Goal: Find specific page/section: Find specific page/section

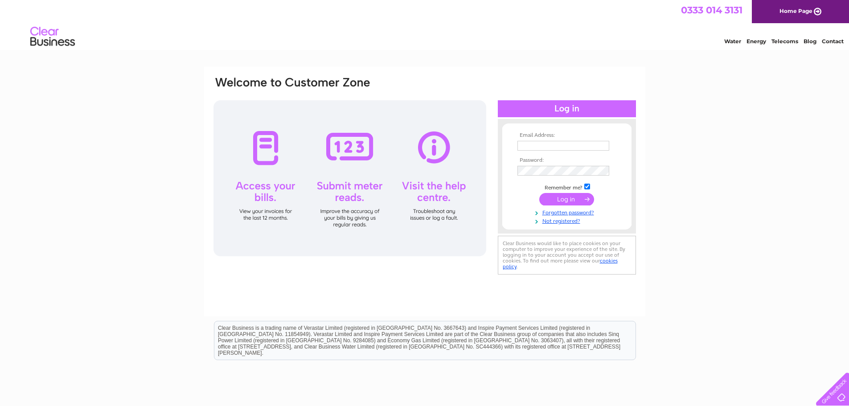
type input "[EMAIL_ADDRESS][DOMAIN_NAME]"
click at [561, 196] on input "submit" at bounding box center [566, 199] width 55 height 12
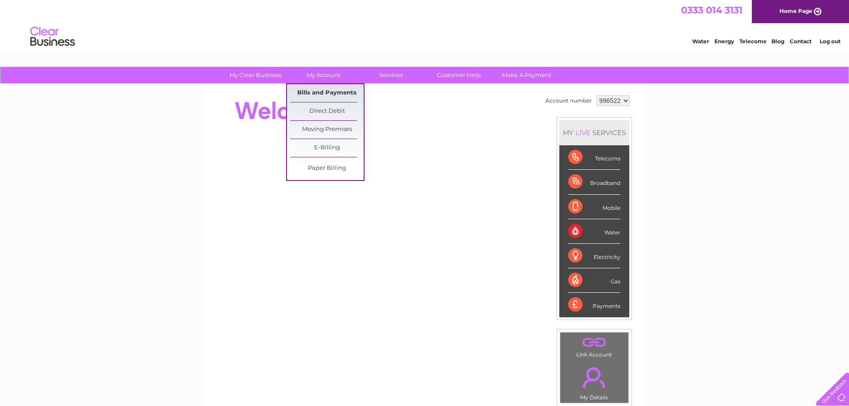
click at [321, 96] on link "Bills and Payments" at bounding box center [327, 93] width 74 height 18
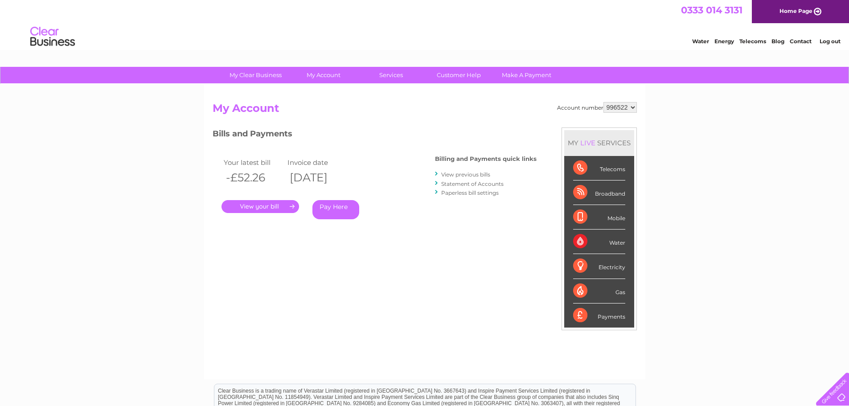
click at [272, 201] on link "." at bounding box center [261, 206] width 78 height 13
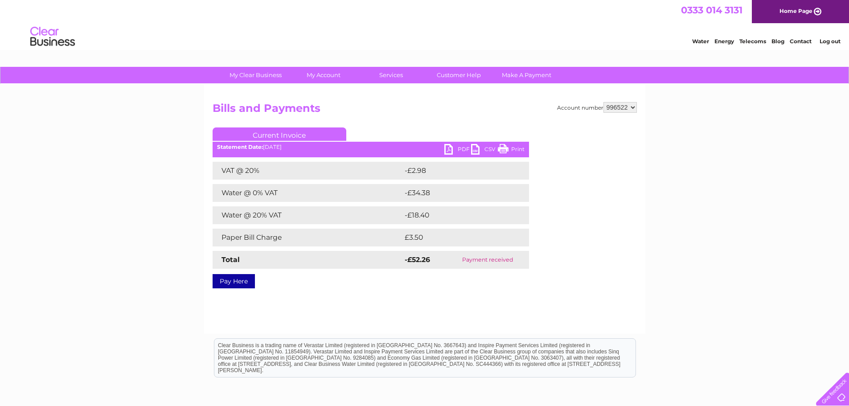
click at [654, 171] on div "My Clear Business Login Details My Details My Preferences Link Account My Accou…" at bounding box center [424, 276] width 849 height 419
